Goal: Use online tool/utility: Utilize a website feature to perform a specific function

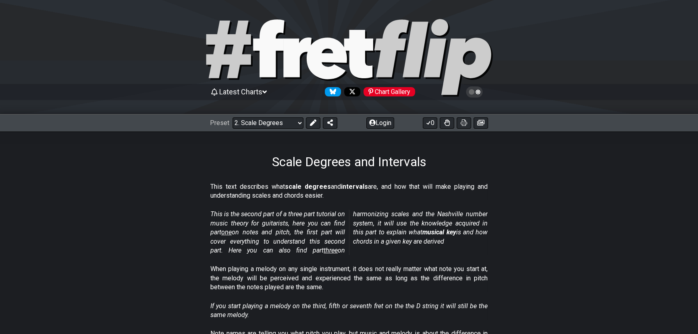
drag, startPoint x: 106, startPoint y: 0, endPoint x: 149, endPoint y: 214, distance: 218.0
click at [149, 214] on section "This is the second part of a three part tutorial on music theory for guitarists…" at bounding box center [349, 233] width 698 height 55
click at [257, 126] on select "Welcome to #fretflip! Initial Preset Custom Preset Minor Pentatonic Major Penta…" at bounding box center [268, 122] width 71 height 11
click at [233, 117] on select "Welcome to #fretflip! Initial Preset Custom Preset Minor Pentatonic Major Penta…" at bounding box center [268, 122] width 71 height 11
select select "/welcome"
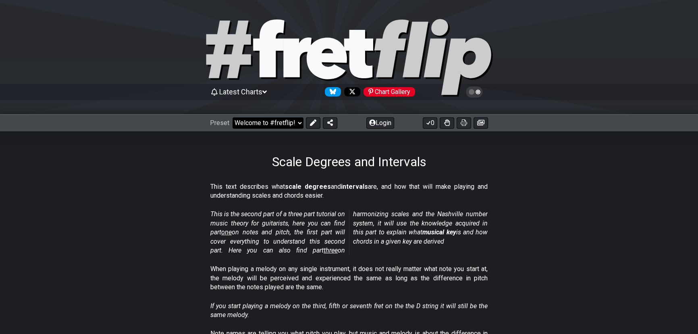
select select "C"
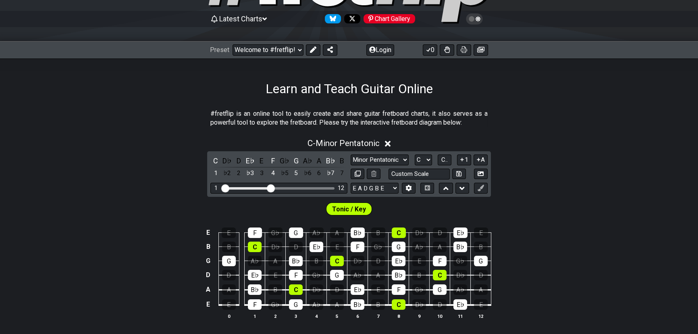
scroll to position [110, 0]
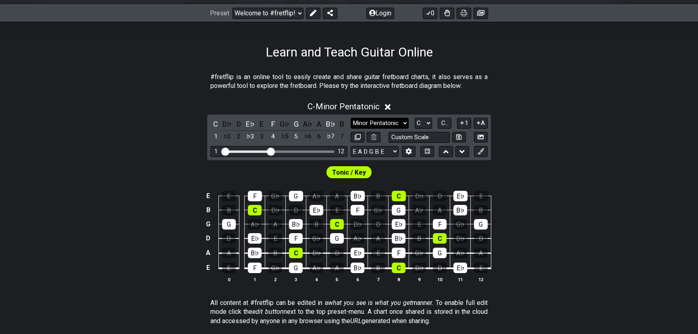
click at [405, 125] on select "Minor Pentatonic Click to edit Minor Pentatonic Major Pentatonic Minor Blues Ma…" at bounding box center [380, 123] width 58 height 11
select select "Major / [PERSON_NAME]"
click at [351, 118] on select "Minor Pentatonic Click to edit Minor Pentatonic Major Pentatonic Minor Blues Ma…" at bounding box center [380, 123] width 58 height 11
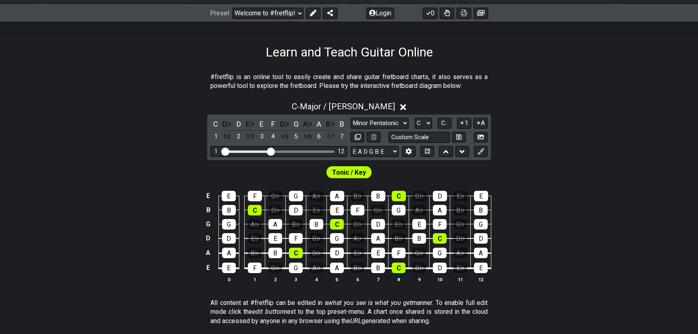
click at [358, 171] on span "Tonic / Key" at bounding box center [349, 172] width 34 height 12
click at [340, 172] on span "Tonic / Key" at bounding box center [349, 172] width 34 height 12
click at [413, 149] on button at bounding box center [409, 151] width 14 height 11
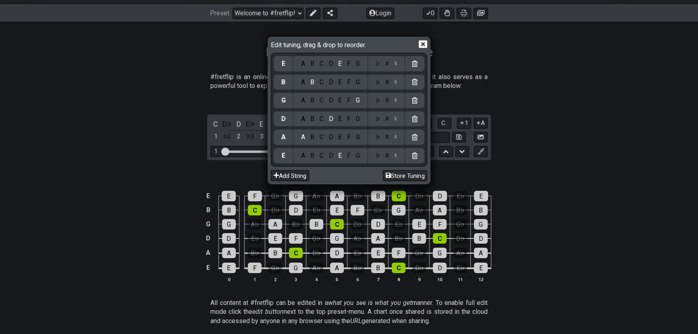
click at [423, 44] on icon at bounding box center [423, 44] width 8 height 8
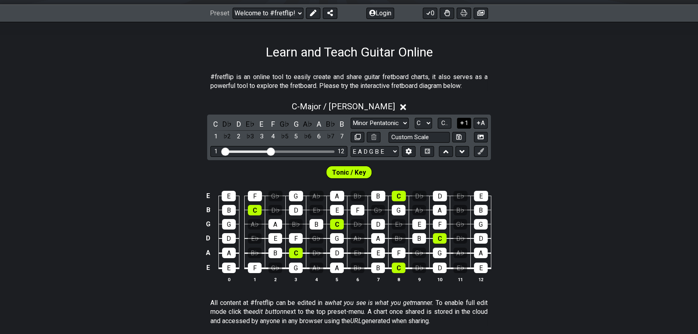
click at [467, 124] on button "1" at bounding box center [464, 123] width 14 height 11
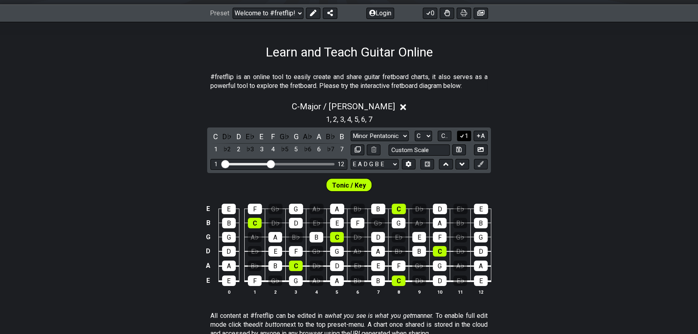
click at [465, 135] on button "1" at bounding box center [464, 136] width 14 height 11
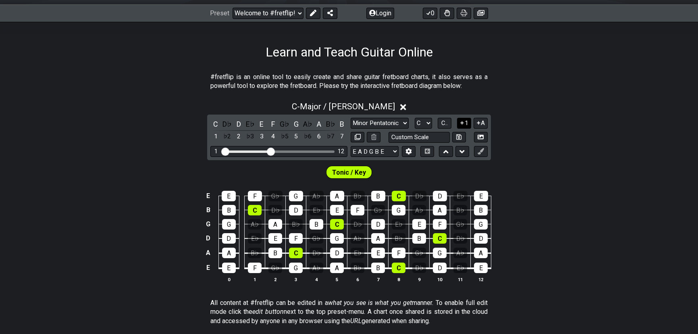
click at [466, 121] on button "1" at bounding box center [464, 123] width 14 height 11
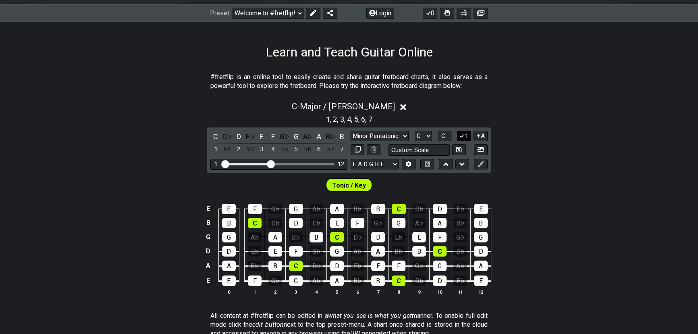
click at [464, 135] on button "1" at bounding box center [464, 136] width 14 height 11
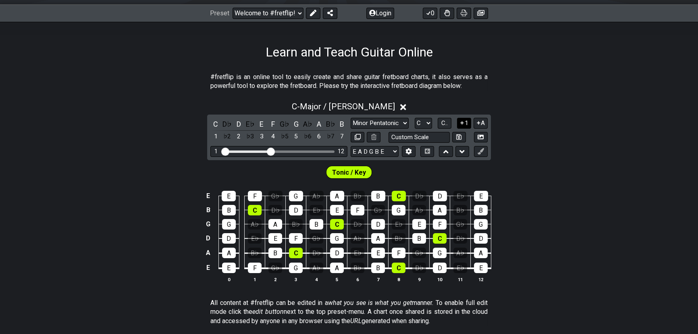
click at [464, 124] on button "1" at bounding box center [464, 123] width 14 height 11
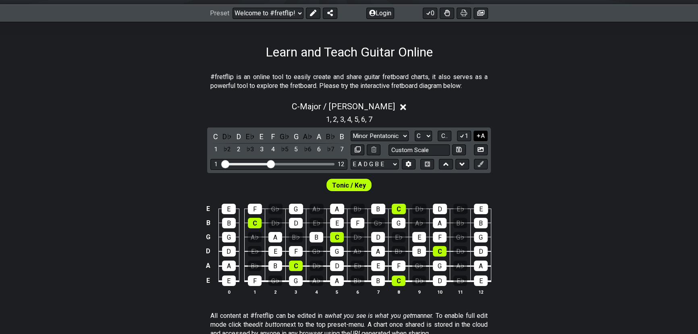
click at [480, 133] on icon at bounding box center [479, 136] width 8 height 6
click at [443, 135] on span "C.." at bounding box center [444, 135] width 6 height 7
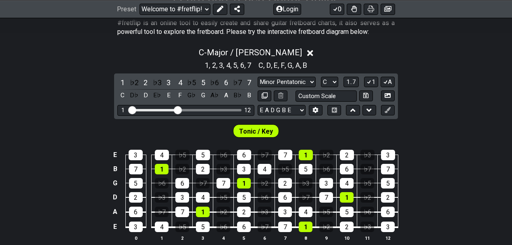
scroll to position [190, 0]
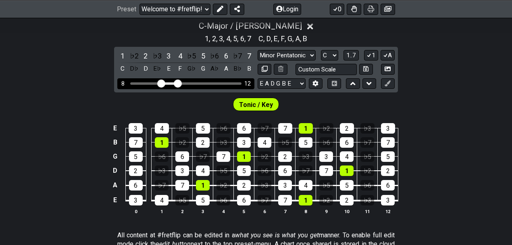
drag, startPoint x: 132, startPoint y: 82, endPoint x: 161, endPoint y: 84, distance: 29.5
click at [161, 83] on input "Visible fret range" at bounding box center [186, 83] width 114 height 0
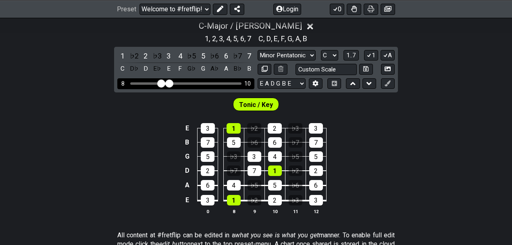
drag, startPoint x: 177, startPoint y: 85, endPoint x: 170, endPoint y: 85, distance: 6.9
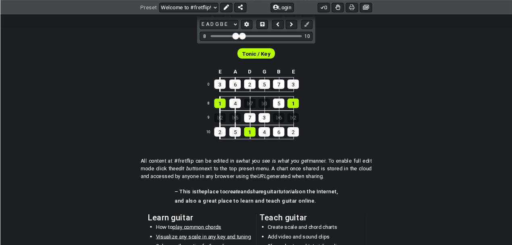
scroll to position [271, 0]
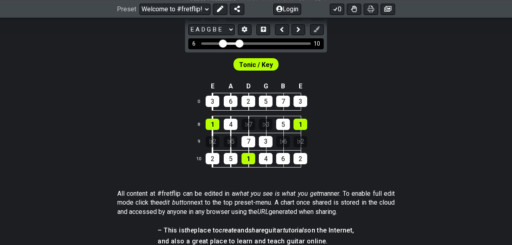
drag, startPoint x: 229, startPoint y: 43, endPoint x: 221, endPoint y: 43, distance: 8.5
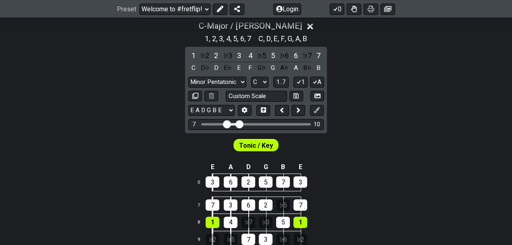
scroll to position [217, 0]
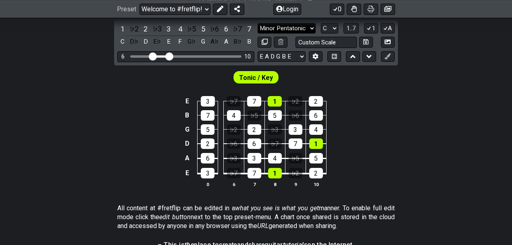
click at [305, 27] on select "Minor Pentatonic Click to edit Minor Pentatonic Major Pentatonic Minor Blues Ma…" at bounding box center [286, 28] width 58 height 11
click at [257, 23] on select "Minor Pentatonic Click to edit Minor Pentatonic Major Pentatonic Minor Blues Ma…" at bounding box center [286, 28] width 58 height 11
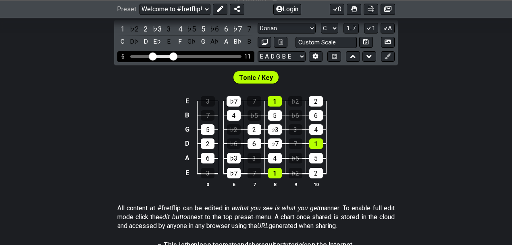
click at [172, 56] on input "Visible fret range" at bounding box center [186, 56] width 114 height 0
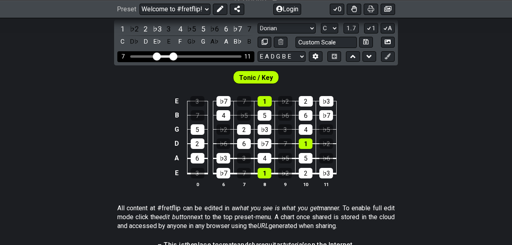
click at [156, 56] on input "Visible fret range" at bounding box center [186, 56] width 114 height 0
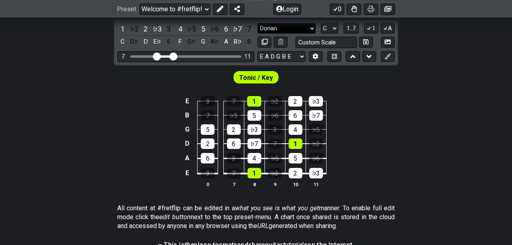
click at [312, 28] on select "Minor Pentatonic Click to edit Minor Pentatonic Major Pentatonic Minor Blues Ma…" at bounding box center [286, 28] width 58 height 11
click at [257, 23] on select "Minor Pentatonic Click to edit Minor Pentatonic Major Pentatonic Minor Blues Ma…" at bounding box center [286, 28] width 58 height 11
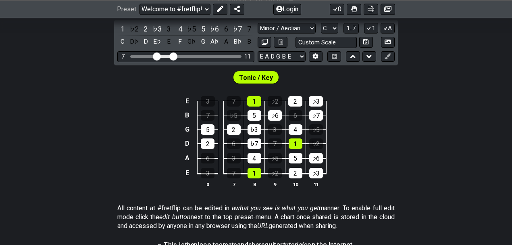
click at [408, 120] on div "E 3 7 1 ♭2 2 ♭3 B 7 ♭5 5 ♭6 6 ♭7 G 5 2 ♭3 3 4 ♭5 D 2 6 ♭7 7 1 ♭2 A 6 3 4 ♭5 5 ♭…" at bounding box center [256, 141] width 512 height 113
click at [294, 31] on select "Minor Pentatonic Click to edit Minor Pentatonic Major Pentatonic Minor Blues Ma…" at bounding box center [286, 28] width 58 height 11
select select "Dorian"
click at [257, 23] on select "Minor Pentatonic Click to edit Minor Pentatonic Major Pentatonic Minor Blues Ma…" at bounding box center [286, 28] width 58 height 11
